Goal: Information Seeking & Learning: Learn about a topic

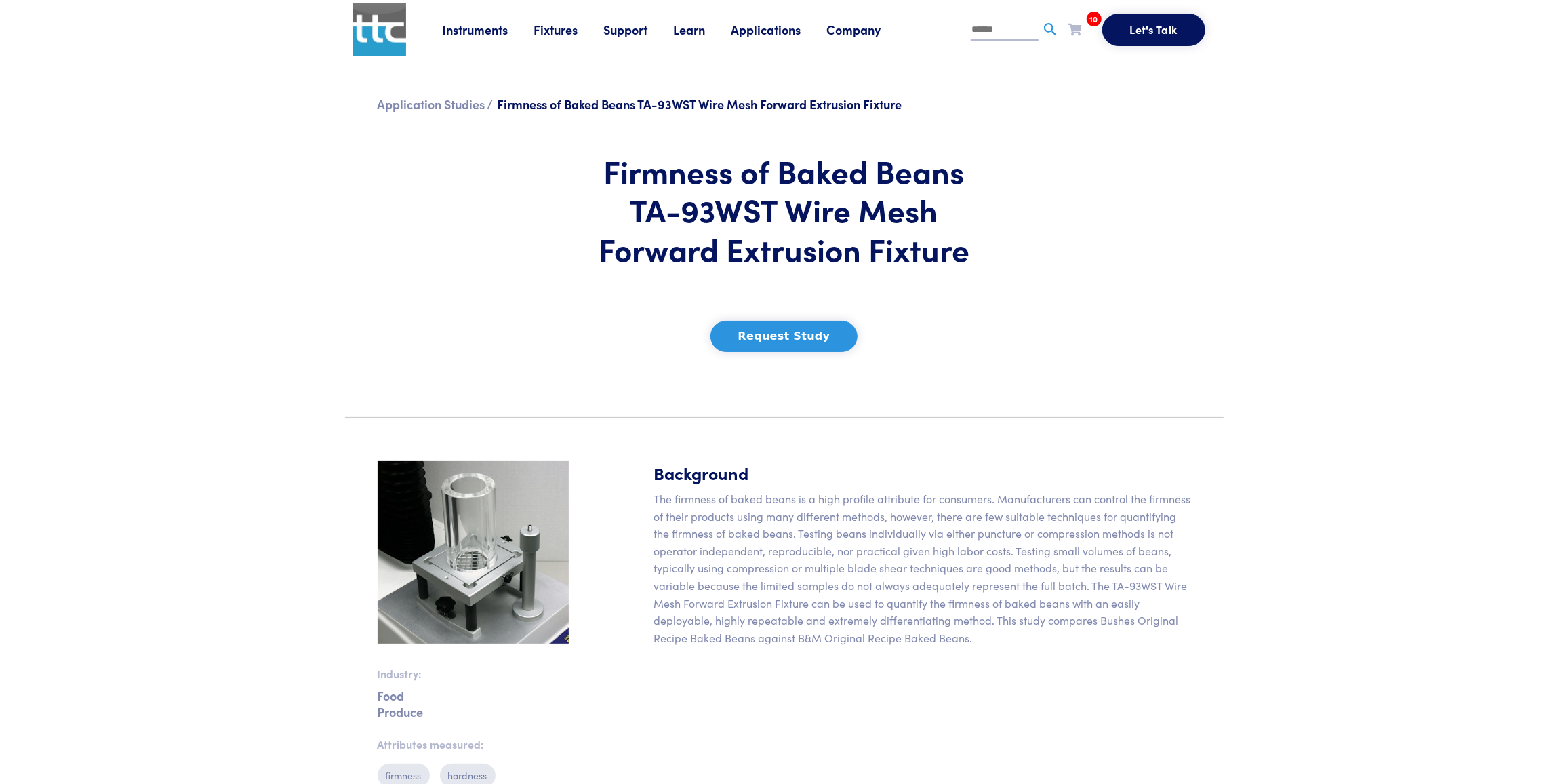
click at [558, 31] on link "Fixtures" at bounding box center [569, 29] width 70 height 17
click at [537, 29] on link "Fixtures" at bounding box center [569, 29] width 70 height 17
click at [541, 29] on link "Fixtures" at bounding box center [569, 29] width 70 height 17
click at [541, 31] on link "Fixtures" at bounding box center [569, 29] width 70 height 17
click at [429, 93] on link "Probes & Fixtures" at bounding box center [435, 89] width 96 height 20
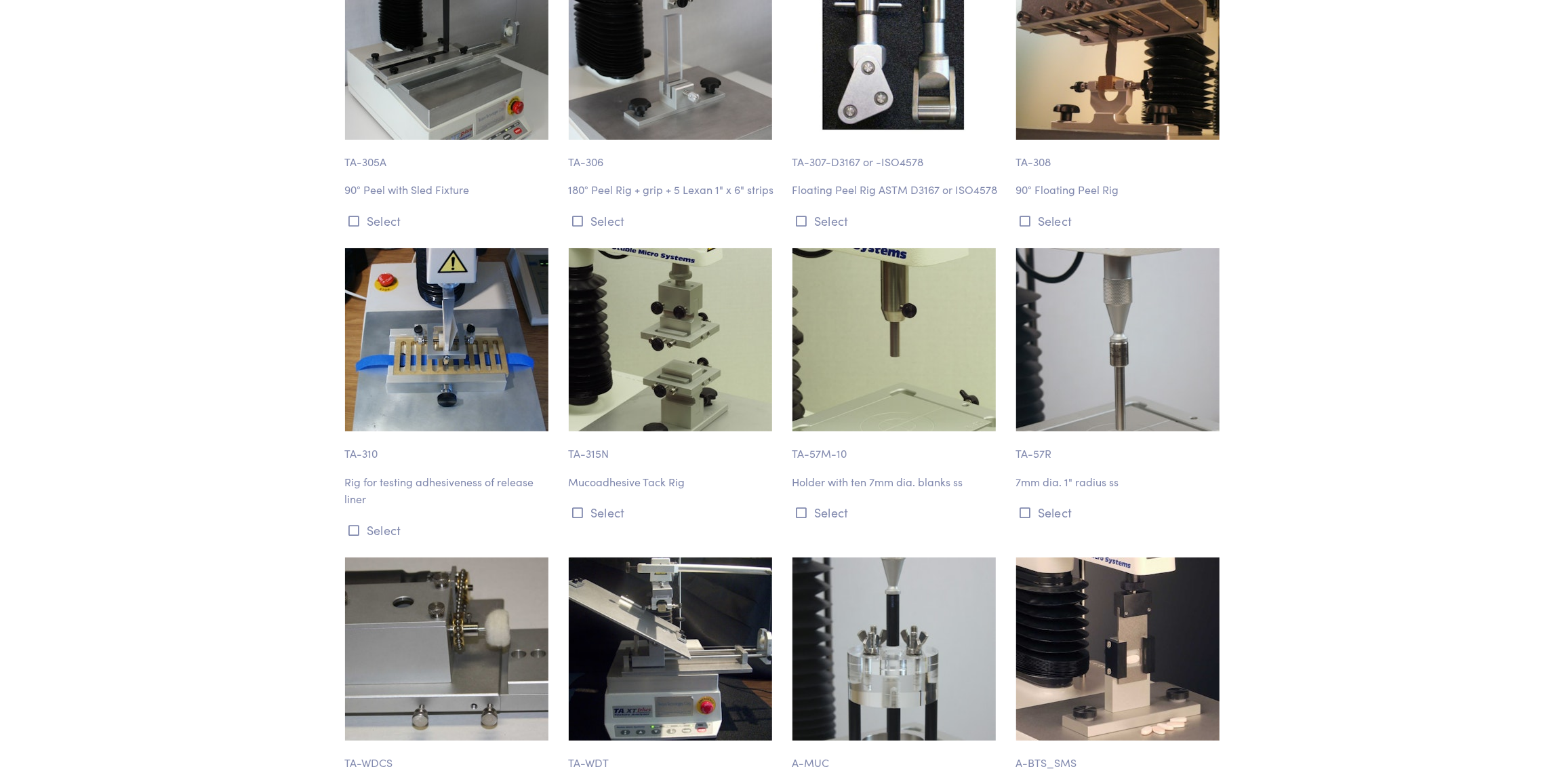
scroll to position [9450, 0]
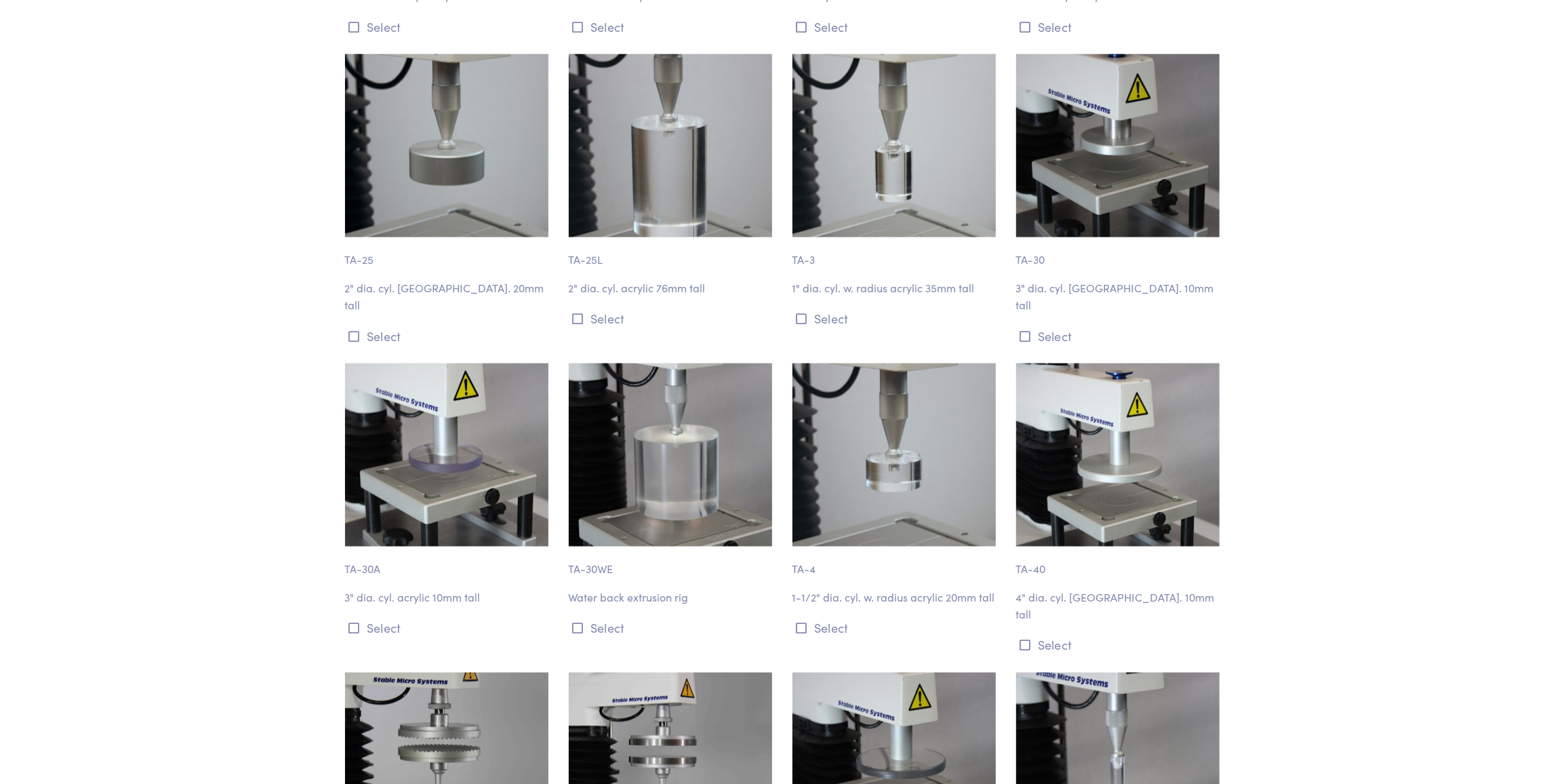
drag, startPoint x: 1190, startPoint y: 158, endPoint x: 1211, endPoint y: 10, distance: 149.5
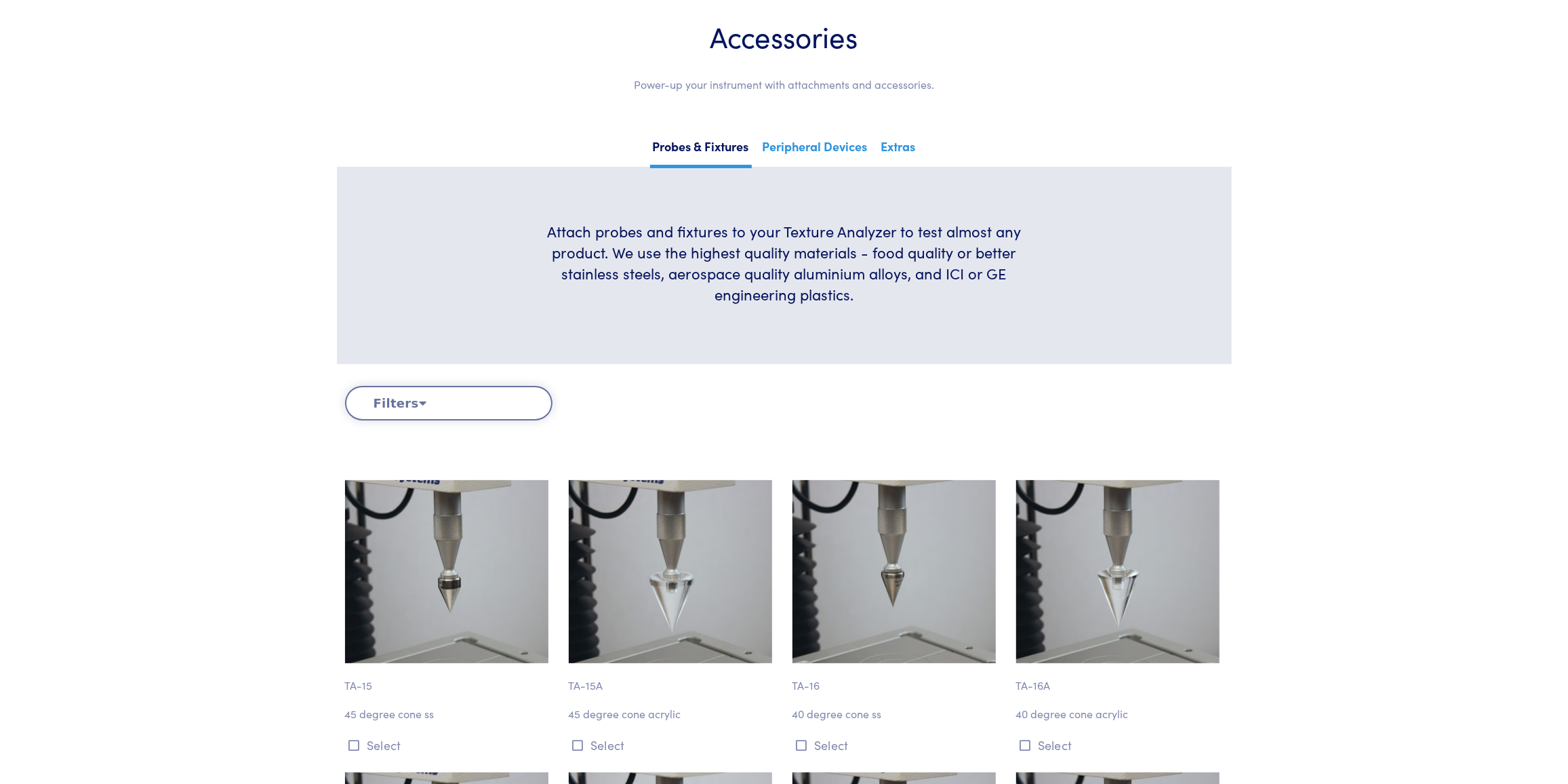
scroll to position [0, 0]
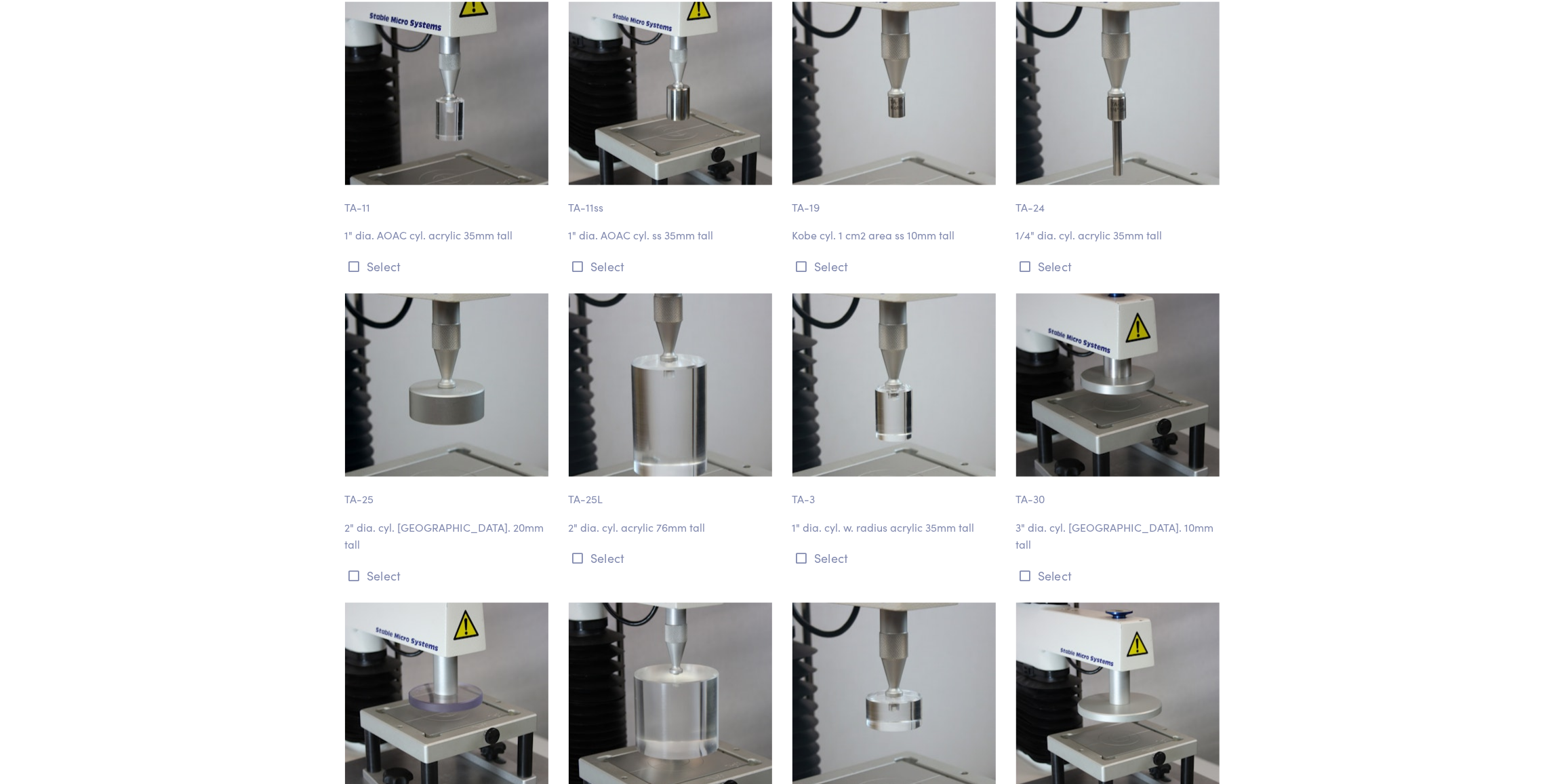
scroll to position [1479, 0]
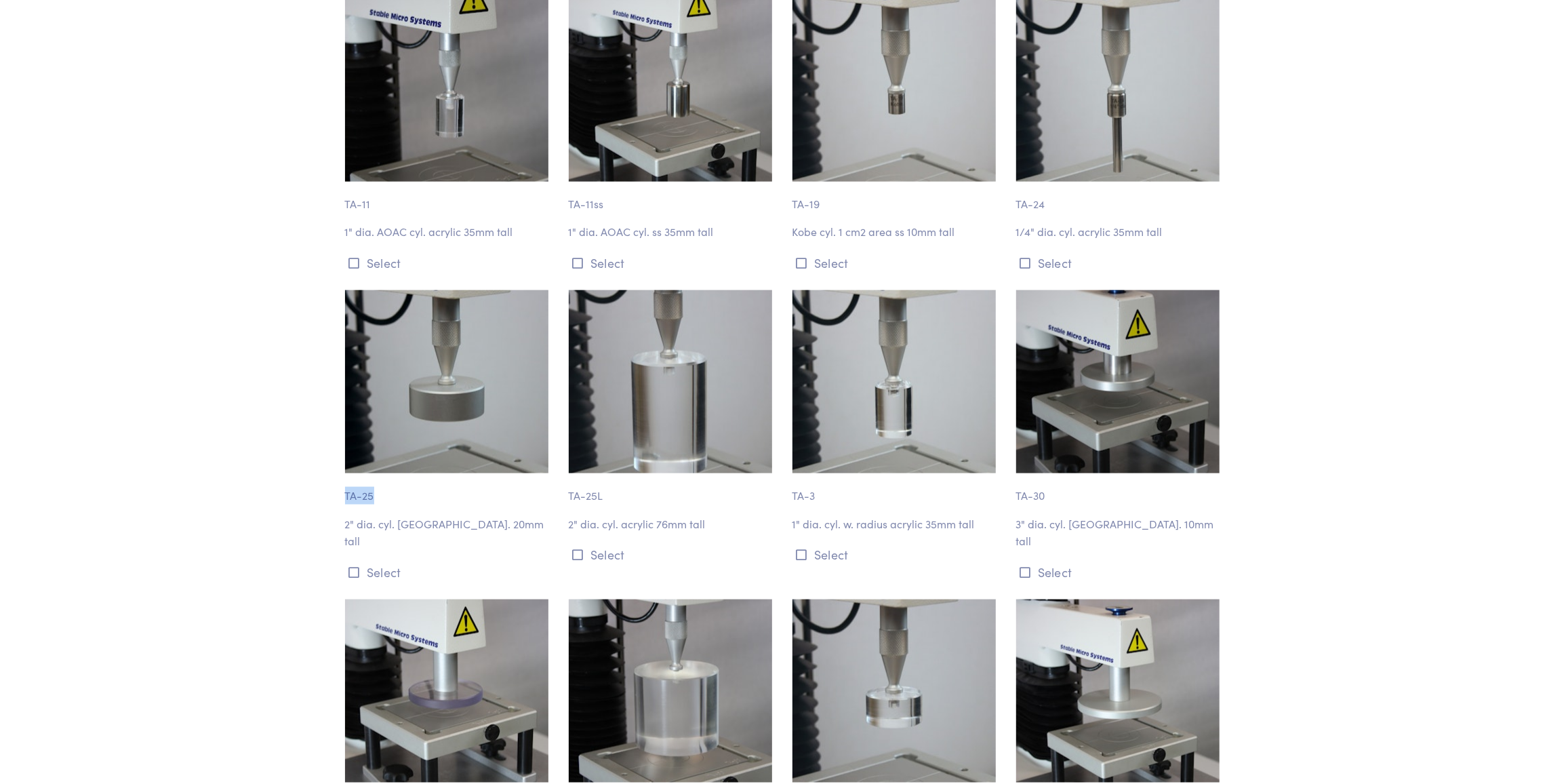
drag, startPoint x: 335, startPoint y: 493, endPoint x: 375, endPoint y: 493, distance: 40.0
copy p "TA-25"
drag, startPoint x: 355, startPoint y: 493, endPoint x: 311, endPoint y: 529, distance: 56.9
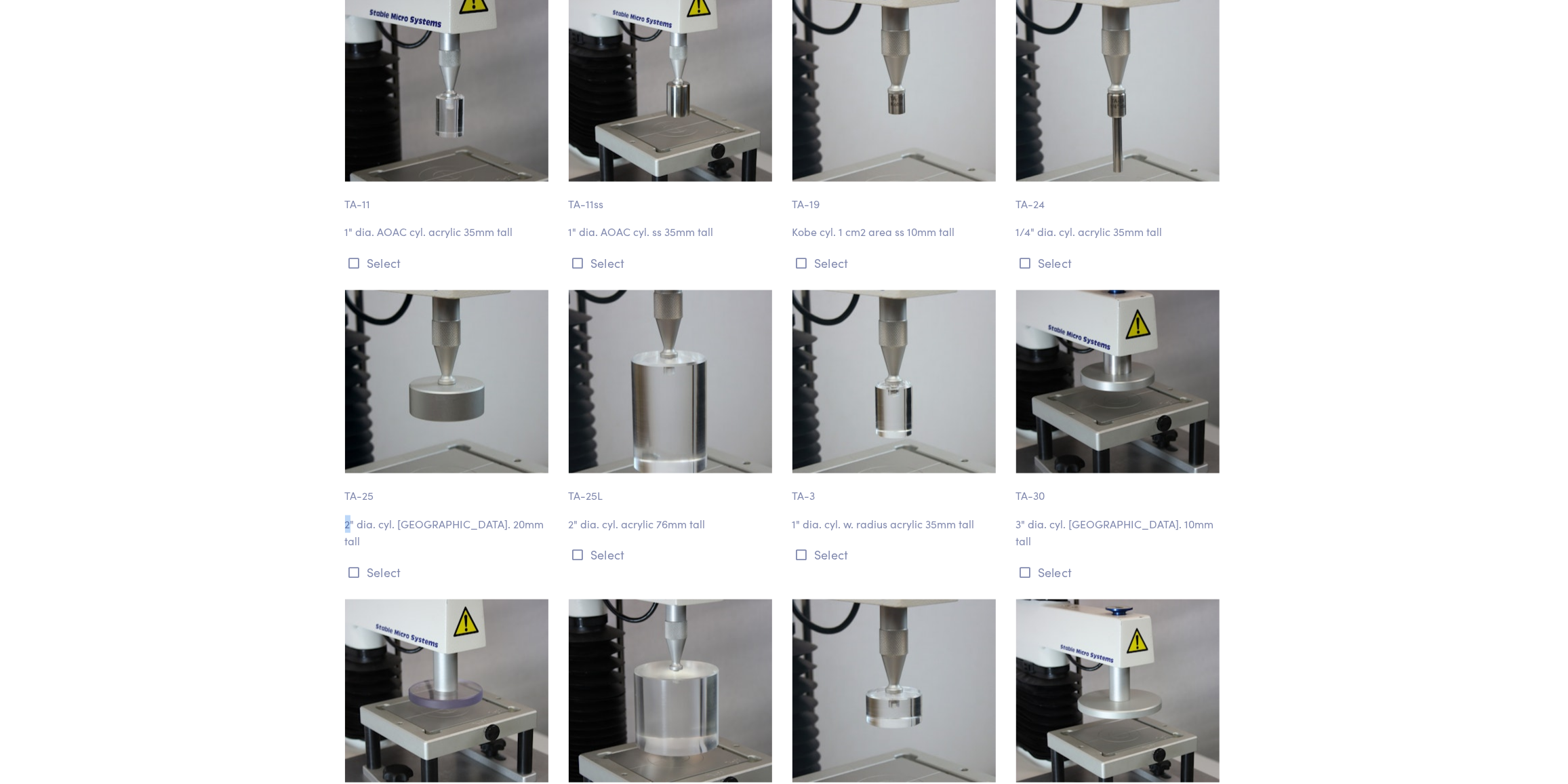
click at [351, 490] on p "TA-25" at bounding box center [449, 488] width 208 height 31
click at [353, 520] on p "2" dia. cyl. [GEOGRAPHIC_DATA]. 20mm tall" at bounding box center [449, 532] width 208 height 34
click at [356, 493] on p "TA-25" at bounding box center [449, 488] width 208 height 31
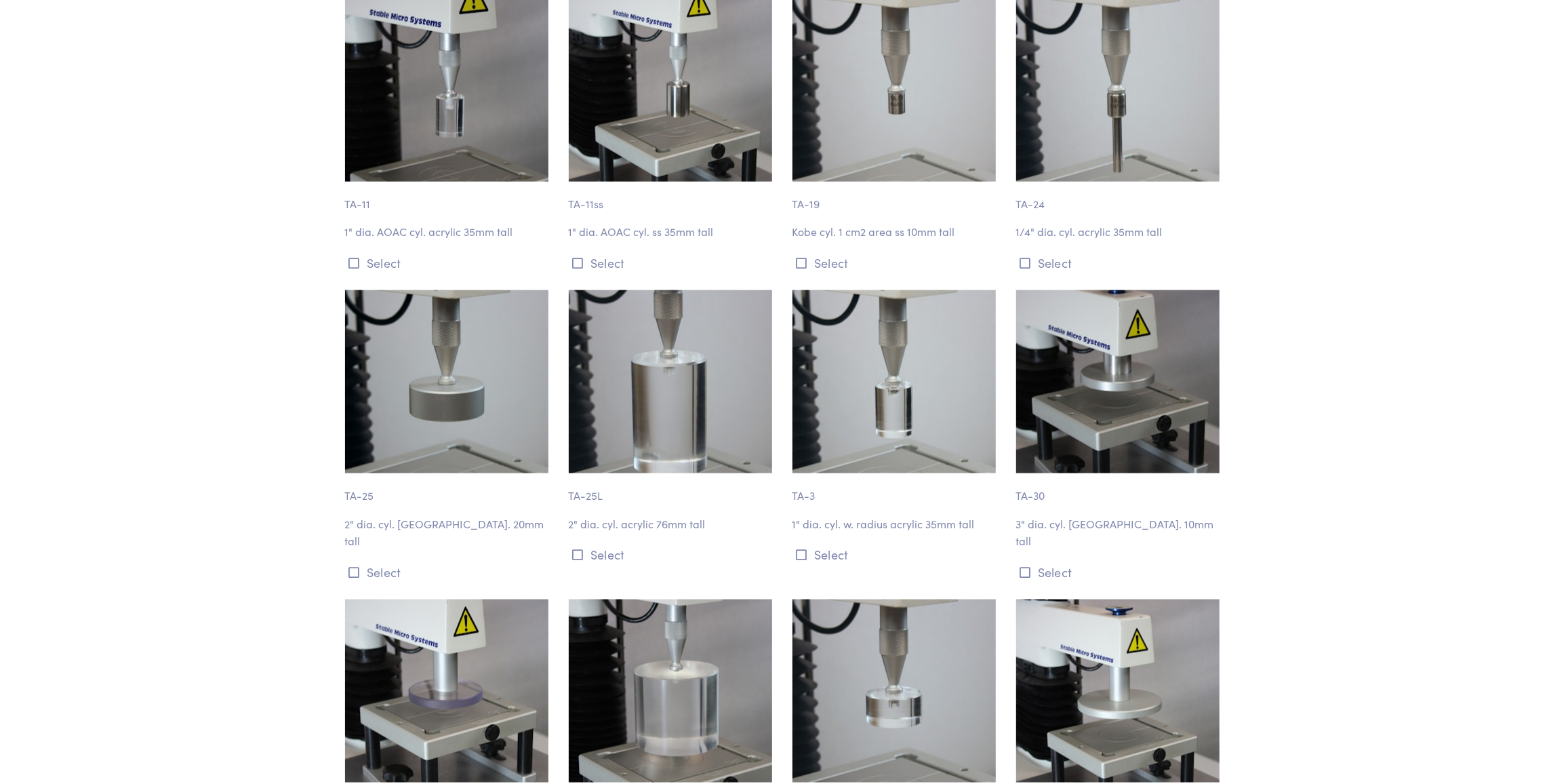
scroll to position [6003, 0]
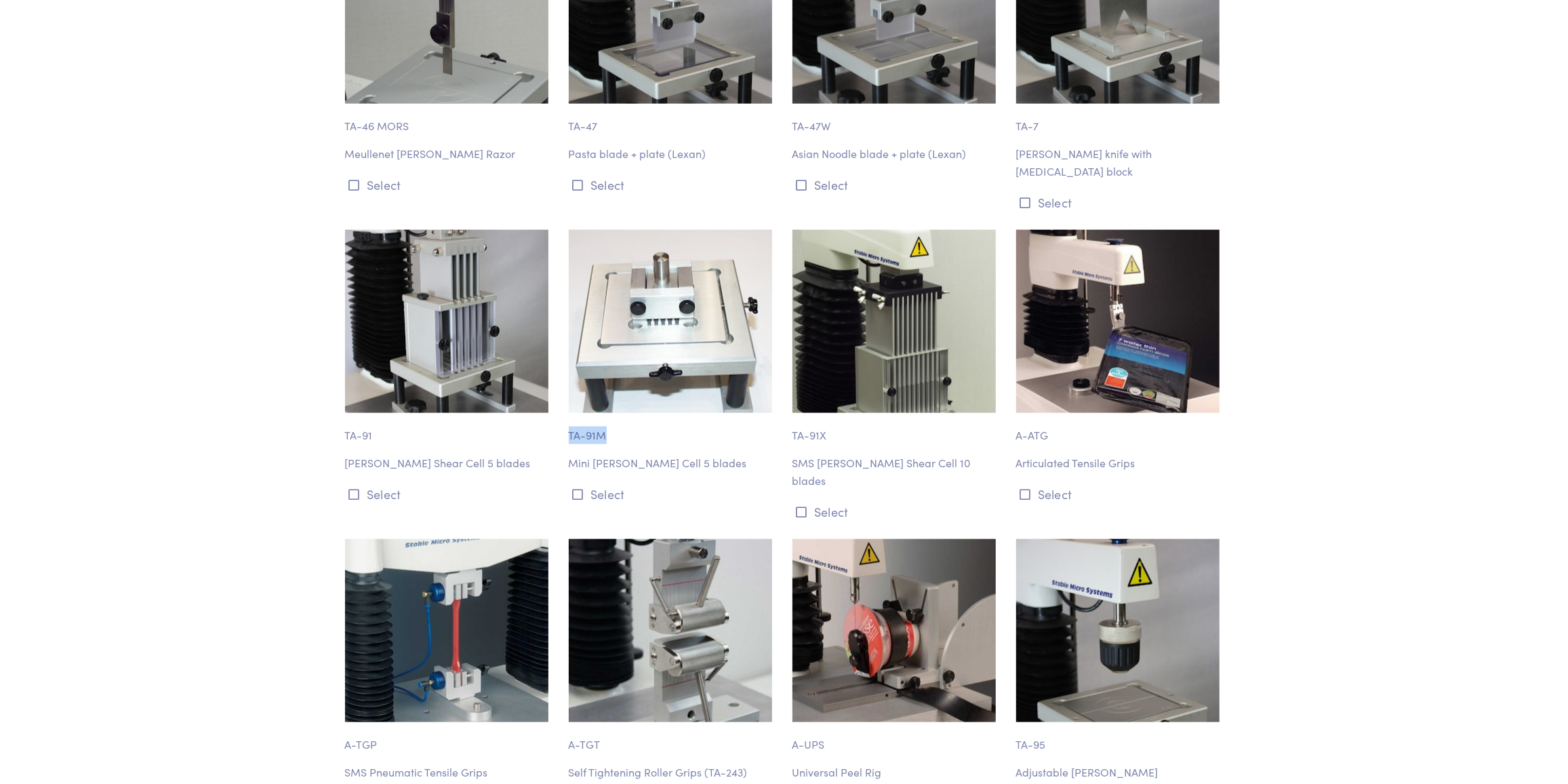
drag, startPoint x: 624, startPoint y: 365, endPoint x: 561, endPoint y: 368, distance: 63.1
click at [561, 368] on div "TA-91M Mini [PERSON_NAME] Cell 5 blades Select" at bounding box center [672, 376] width 224 height 293
drag, startPoint x: 697, startPoint y: 393, endPoint x: 568, endPoint y: 368, distance: 131.4
click at [568, 368] on div "TA-91M Mini [PERSON_NAME] Cell 5 blades Select" at bounding box center [672, 376] width 224 height 293
copy div "TA-91M Mini [PERSON_NAME] Cell 5 blades"
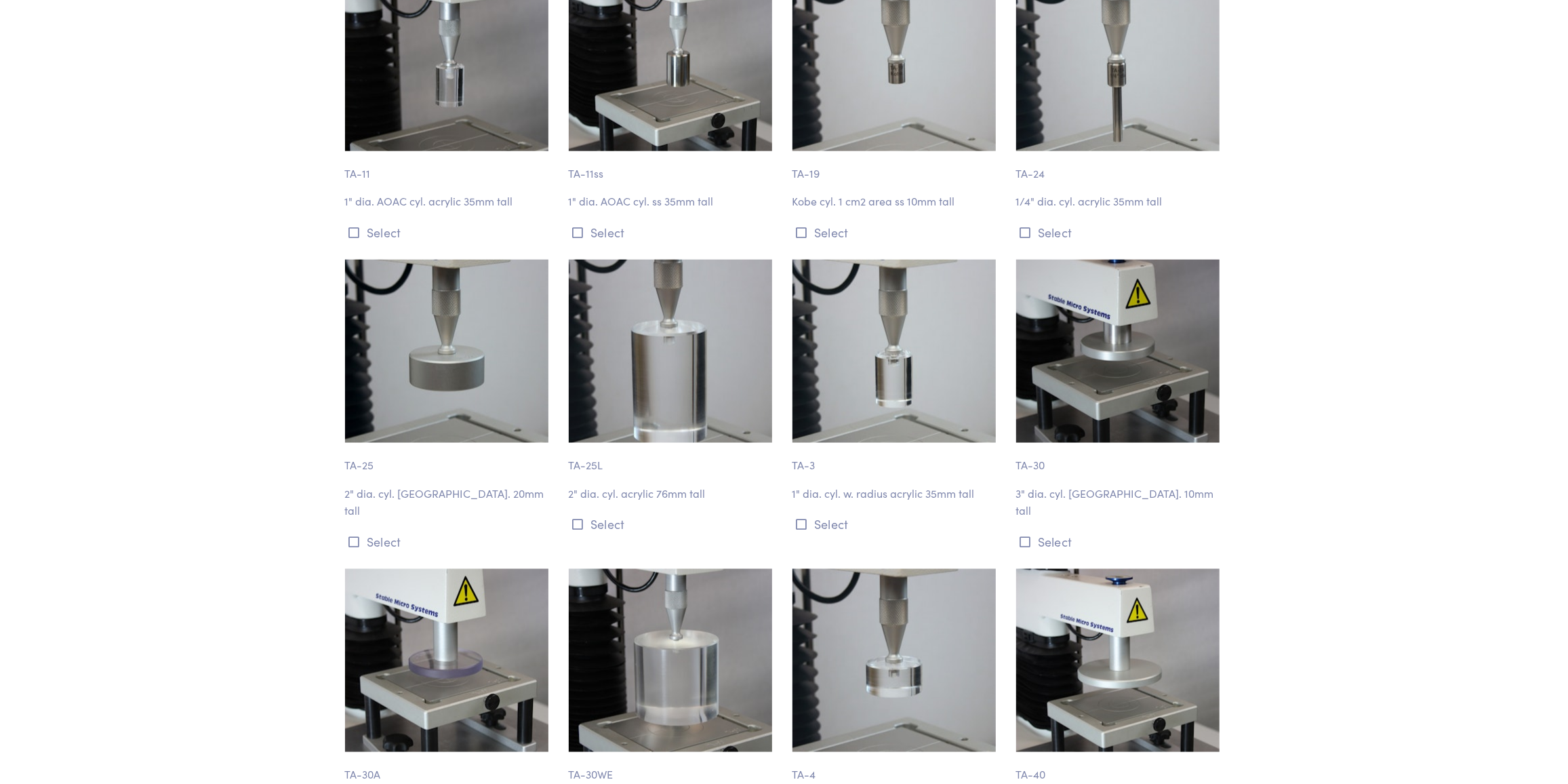
scroll to position [1483, 0]
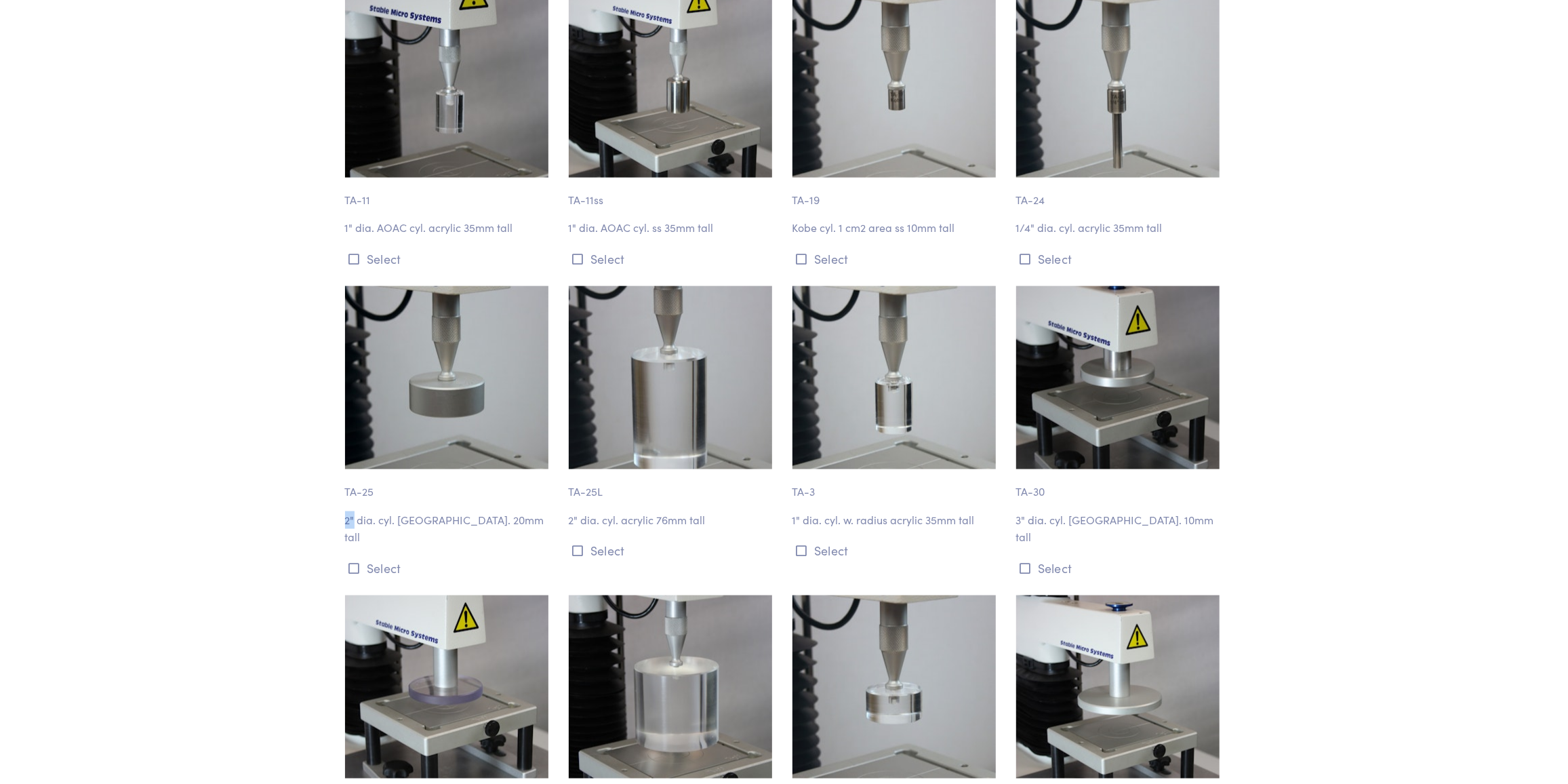
drag, startPoint x: 340, startPoint y: 513, endPoint x: 354, endPoint y: 513, distance: 14.0
click at [354, 513] on div "TA-25 2" dia. cyl. [GEOGRAPHIC_DATA]. 20mm tall Select" at bounding box center [449, 432] width 224 height 293
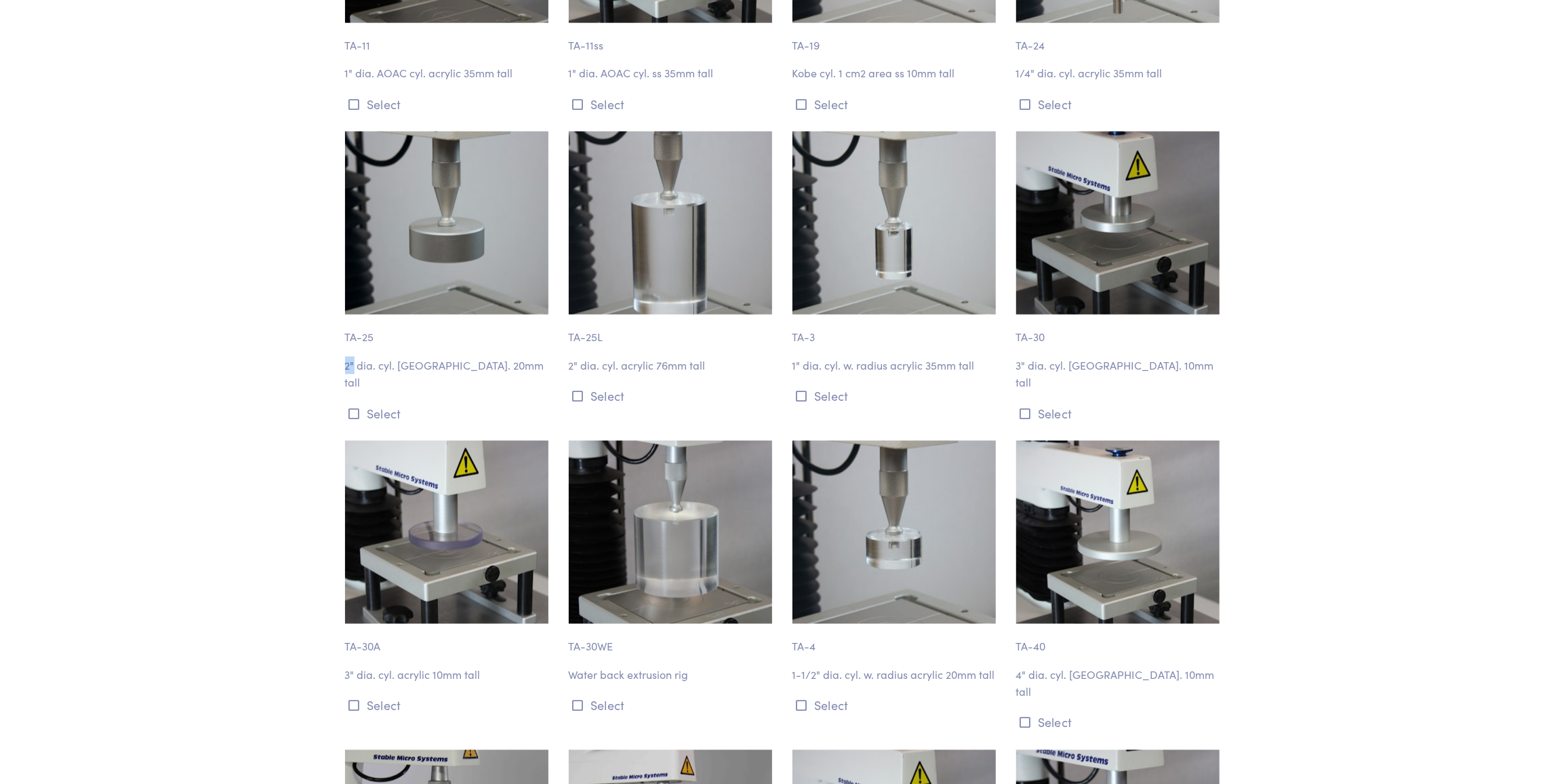
scroll to position [1729, 0]
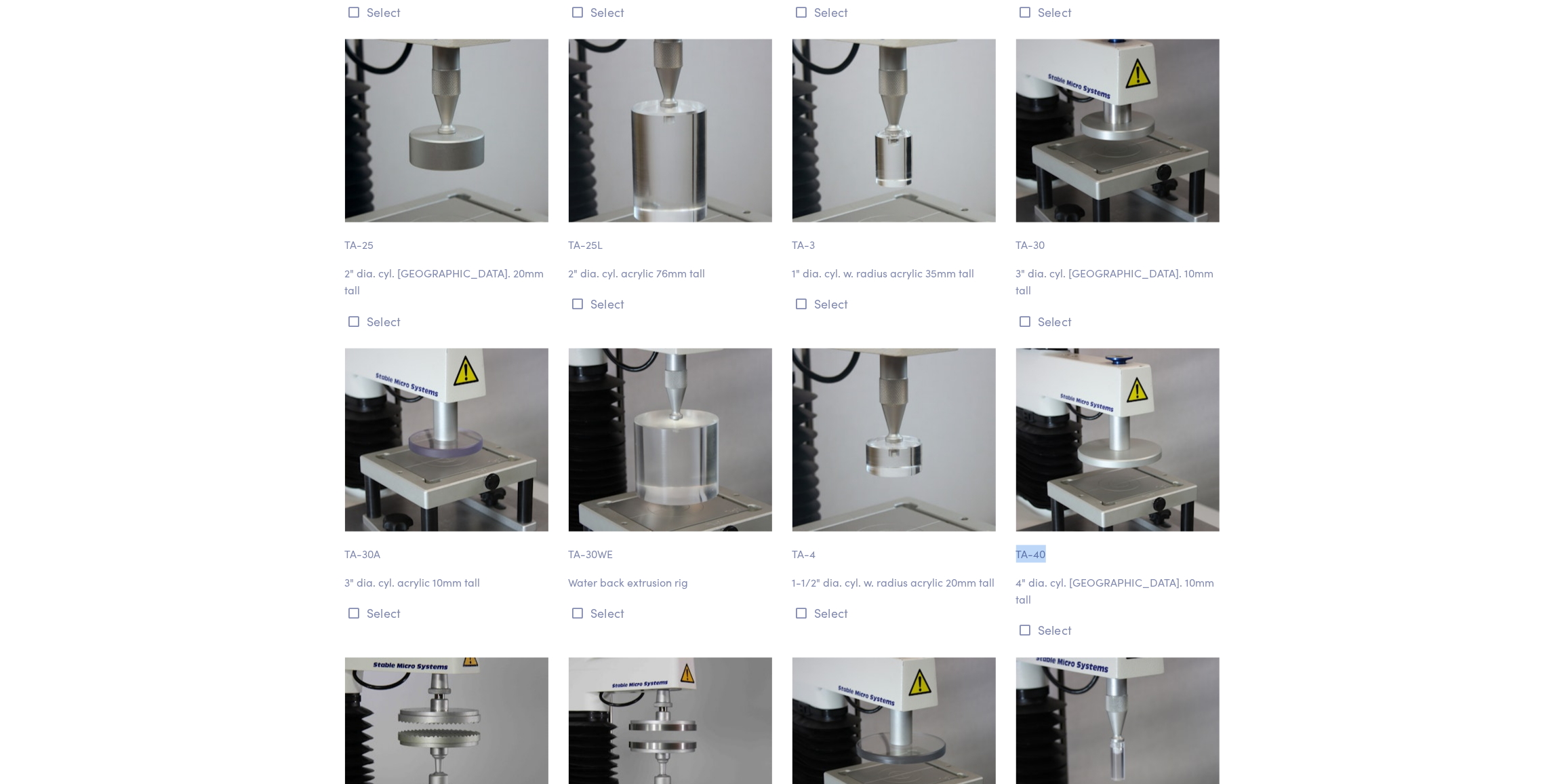
drag, startPoint x: 1054, startPoint y: 531, endPoint x: 1015, endPoint y: 535, distance: 39.2
click at [1016, 535] on p "TA-40" at bounding box center [1119, 547] width 208 height 31
copy p "TA-40"
drag, startPoint x: 1094, startPoint y: 447, endPoint x: 1036, endPoint y: 536, distance: 106.2
click at [1036, 536] on p "TA-40" at bounding box center [1119, 547] width 208 height 31
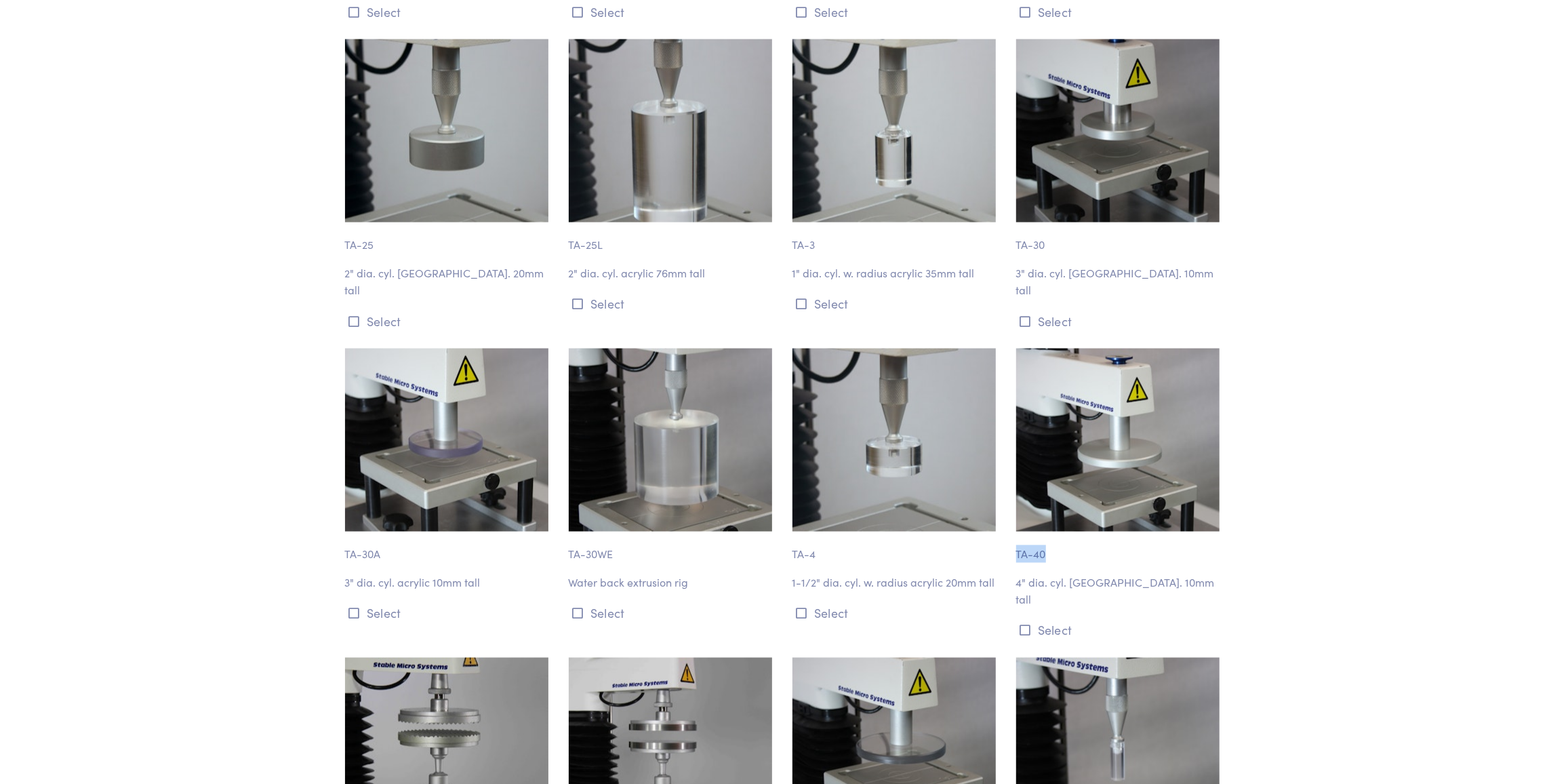
click at [1035, 536] on p "TA-40" at bounding box center [1119, 547] width 208 height 31
drag, startPoint x: 1038, startPoint y: 562, endPoint x: 1055, endPoint y: 554, distance: 18.8
click at [1037, 574] on p "4" dia. cyl. [GEOGRAPHIC_DATA]. 10mm tall" at bounding box center [1119, 590] width 208 height 34
drag, startPoint x: 1108, startPoint y: 555, endPoint x: 1098, endPoint y: 491, distance: 64.8
click at [1108, 551] on div "TA-40 4" dia. cyl. [GEOGRAPHIC_DATA]. 10mm tall Select" at bounding box center [1120, 495] width 224 height 293
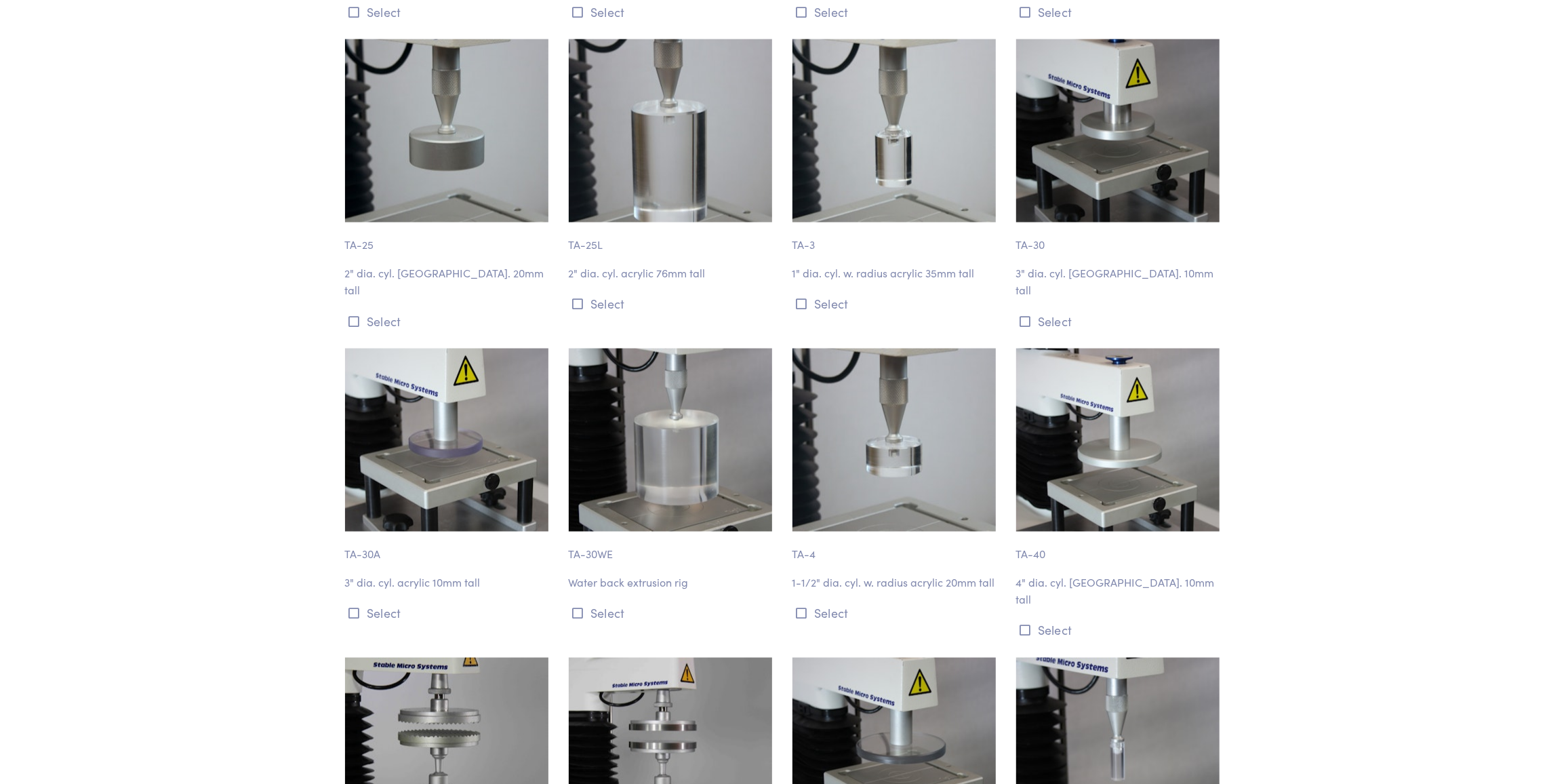
click at [1089, 455] on img at bounding box center [1117, 440] width 203 height 183
click at [1024, 625] on icon at bounding box center [1026, 630] width 11 height 12
click at [1088, 460] on img at bounding box center [1117, 440] width 203 height 183
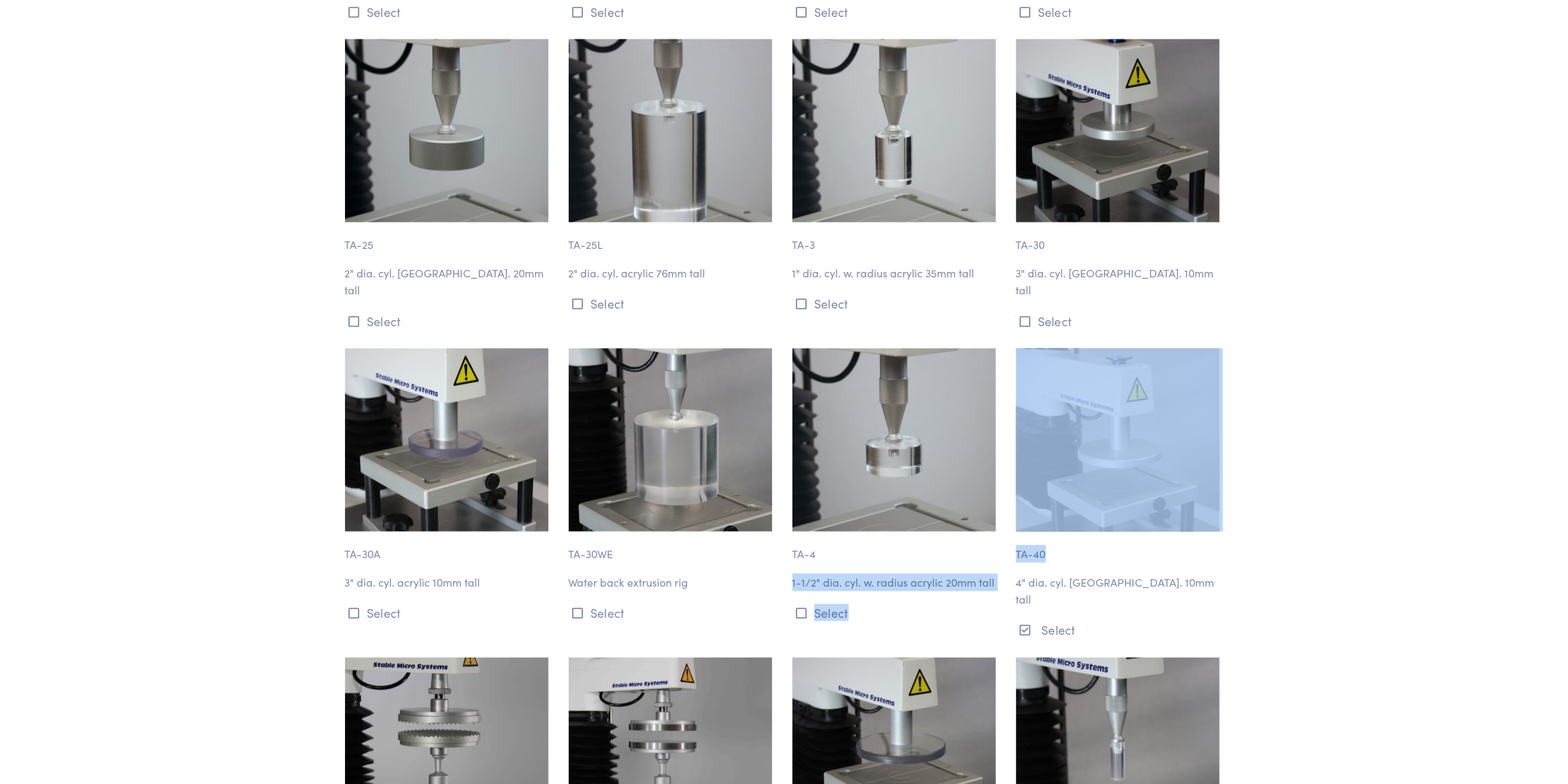
drag, startPoint x: 1071, startPoint y: 535, endPoint x: 1003, endPoint y: 534, distance: 68.0
click at [1014, 535] on div "TA-40 4" dia. cyl. [GEOGRAPHIC_DATA]. 10mm tall Select" at bounding box center [1120, 495] width 224 height 293
click at [1087, 532] on p "TA-40" at bounding box center [1119, 547] width 208 height 31
click at [1059, 539] on p "TA-40" at bounding box center [1119, 547] width 208 height 31
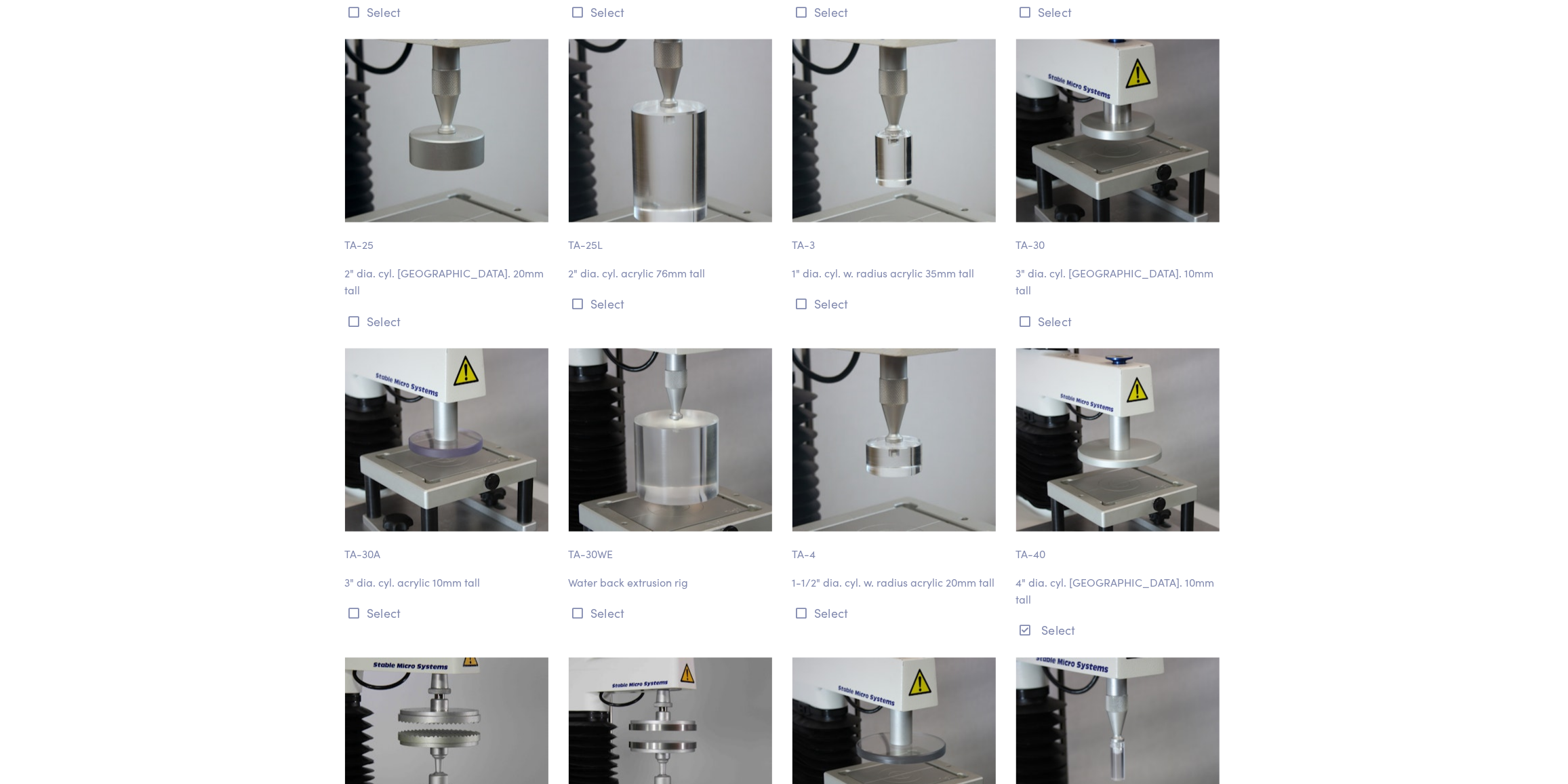
click at [1030, 532] on p "TA-40" at bounding box center [1119, 547] width 208 height 31
drag, startPoint x: 1050, startPoint y: 537, endPoint x: 1018, endPoint y: 535, distance: 32.1
click at [1018, 535] on p "TA-40" at bounding box center [1119, 547] width 208 height 31
copy p "TA-40"
